Goal: Task Accomplishment & Management: Manage account settings

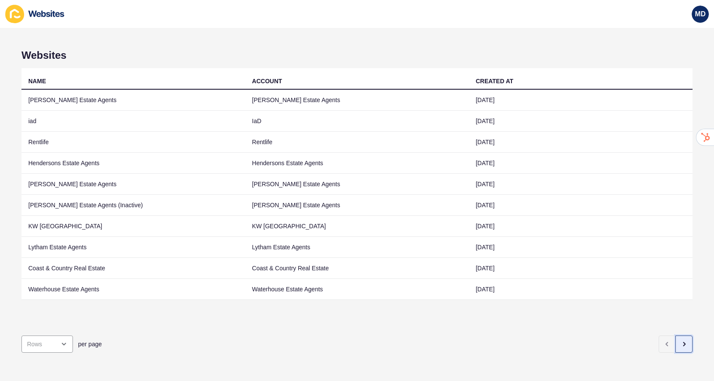
click at [685, 349] on button "button" at bounding box center [684, 344] width 17 height 17
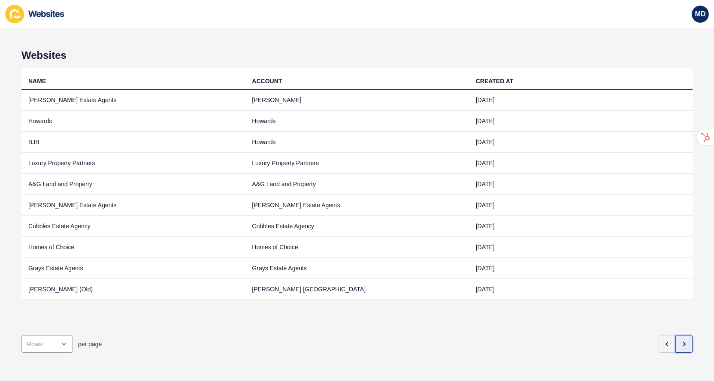
click at [685, 341] on icon "button" at bounding box center [684, 344] width 7 height 7
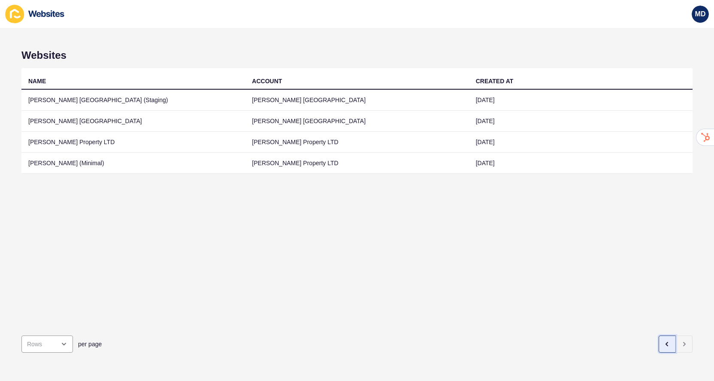
click at [668, 349] on button "button" at bounding box center [667, 344] width 17 height 17
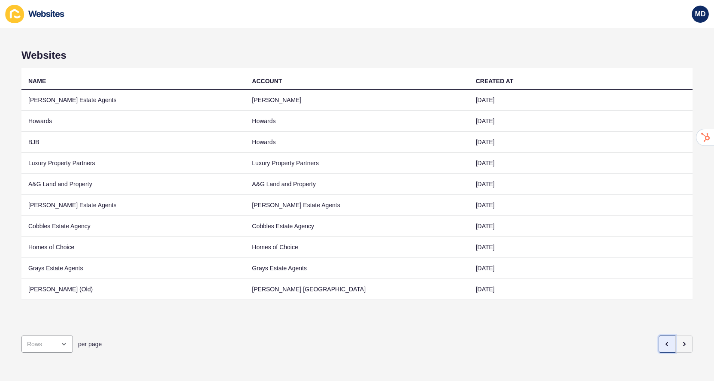
click at [668, 349] on button "button" at bounding box center [667, 344] width 17 height 17
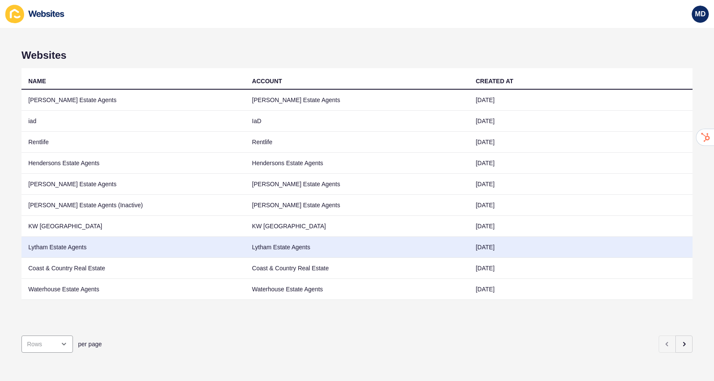
click at [198, 243] on td "Lytham Estate Agents" at bounding box center [133, 247] width 224 height 21
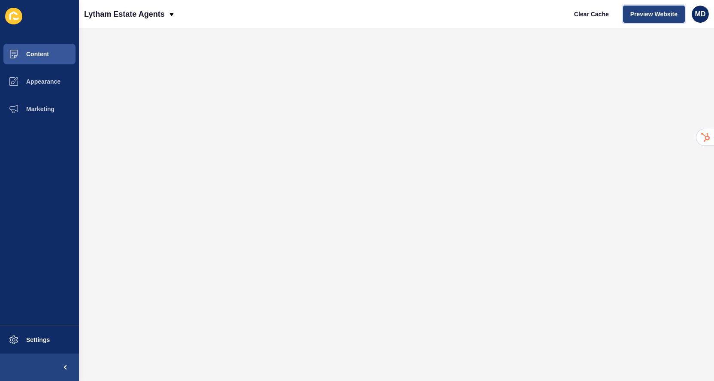
click at [637, 21] on button "Preview Website" at bounding box center [654, 14] width 62 height 17
click at [64, 54] on button "Content" at bounding box center [39, 53] width 79 height 27
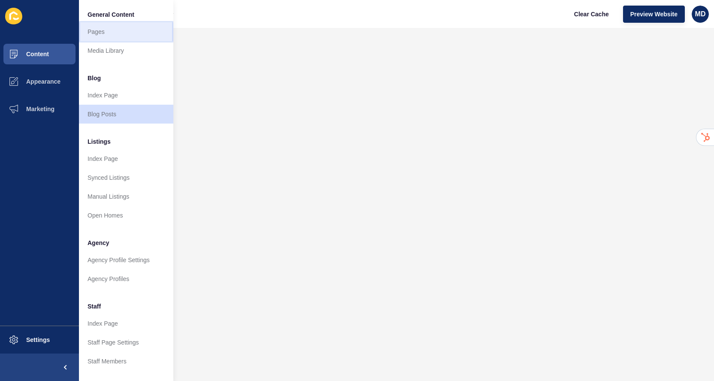
click at [103, 40] on link "Pages" at bounding box center [126, 31] width 94 height 19
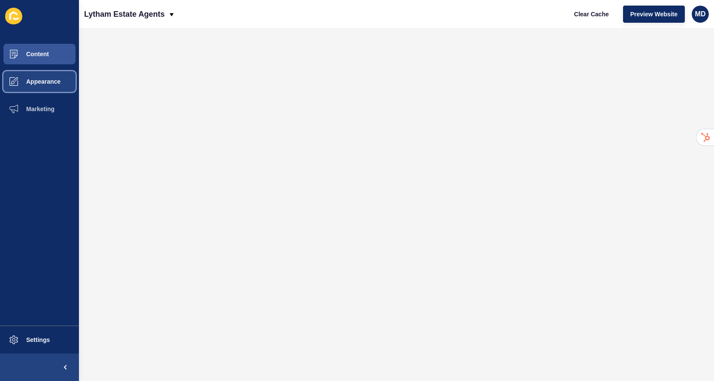
click at [59, 82] on span "Appearance" at bounding box center [30, 81] width 62 height 7
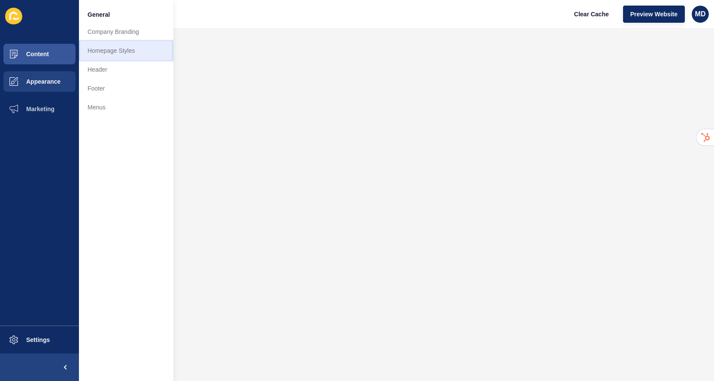
click at [140, 53] on link "Homepage Styles" at bounding box center [126, 50] width 94 height 19
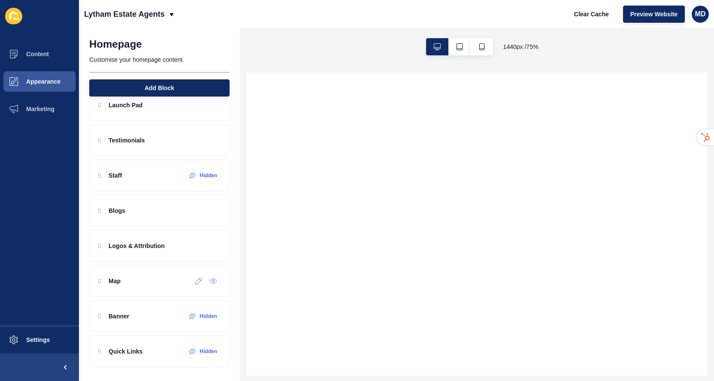
scroll to position [194, 0]
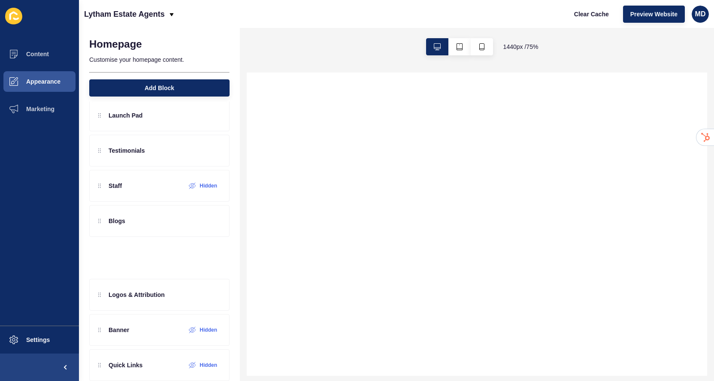
drag, startPoint x: 101, startPoint y: 286, endPoint x: 102, endPoint y: 255, distance: 30.5
click at [102, 255] on div "Content Block Listing Slider Your Local Independent Property Experts Since [DAT…" at bounding box center [159, 147] width 140 height 391
